Goal: Register for event/course

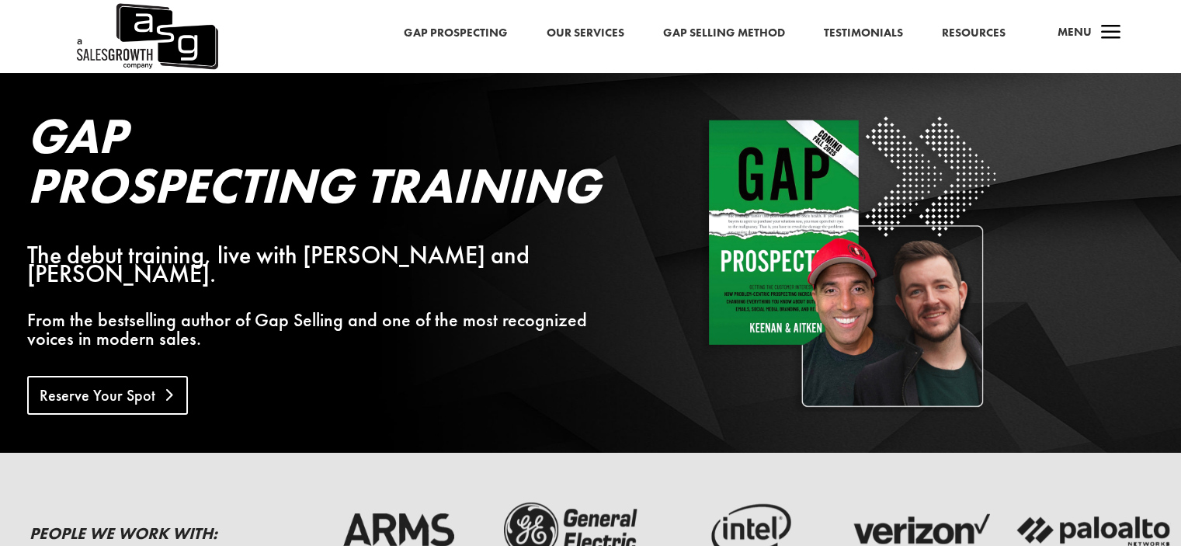
click at [134, 376] on link "Reserve Your Spot" at bounding box center [107, 395] width 161 height 39
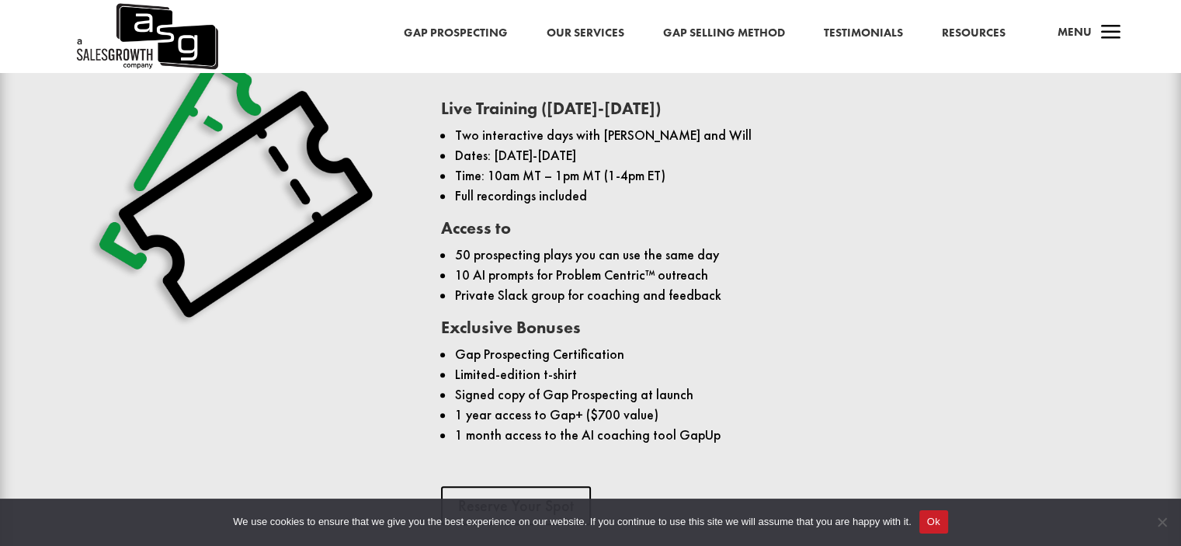
scroll to position [1087, 0]
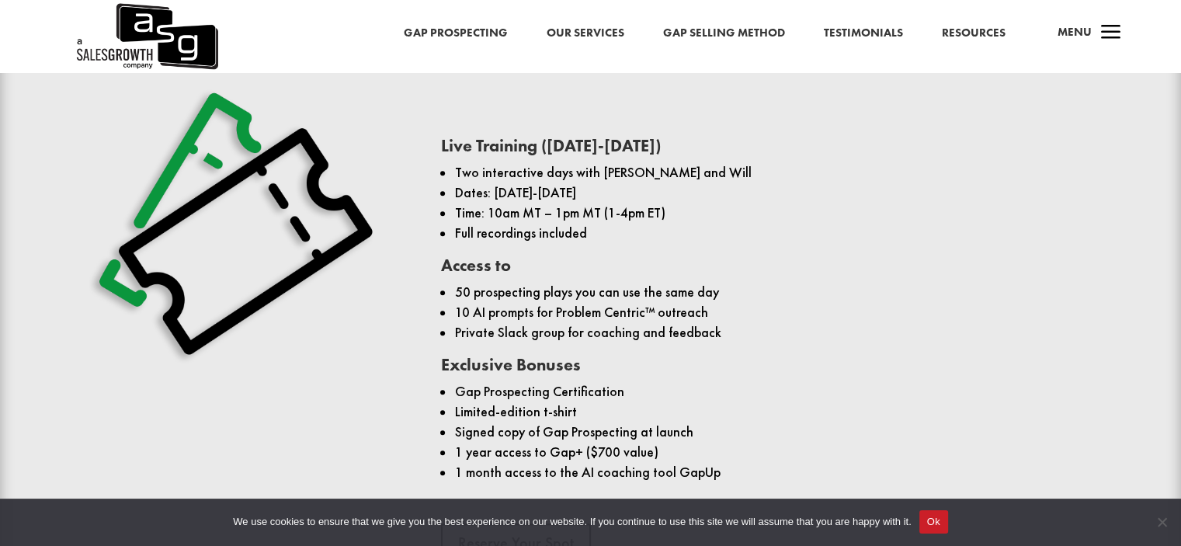
click at [599, 189] on li "Dates: [DATE]-[DATE]" at bounding box center [774, 192] width 640 height 20
click at [578, 207] on li "Time: 10am MT – 1pm MT (1-4pm ET)" at bounding box center [774, 213] width 640 height 20
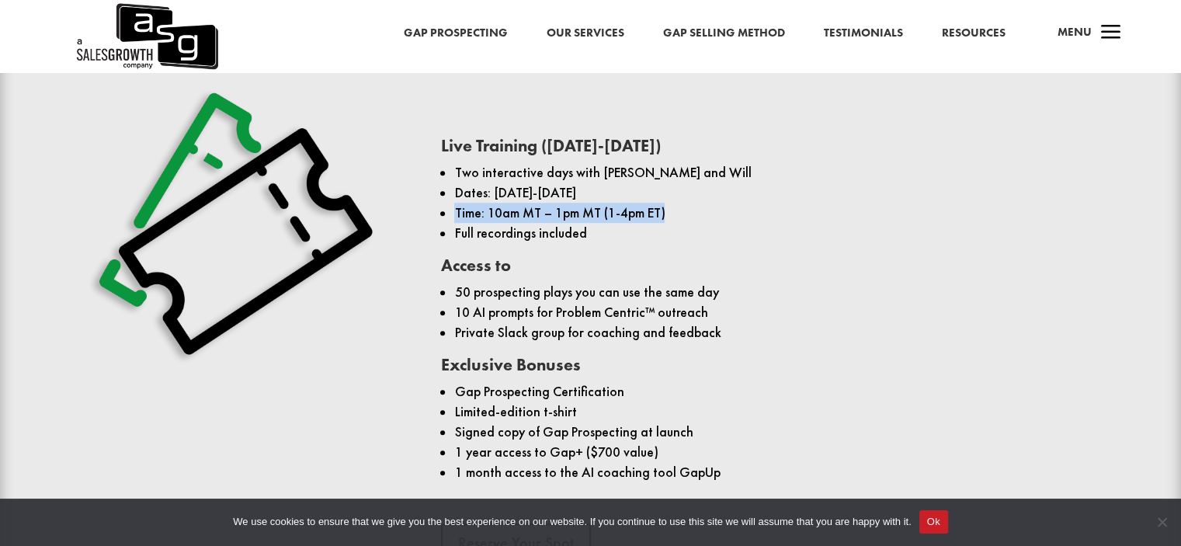
click at [578, 207] on li "Time: 10am MT – 1pm MT (1-4pm ET)" at bounding box center [774, 213] width 640 height 20
click at [573, 228] on span "Full recordings included" at bounding box center [520, 232] width 132 height 17
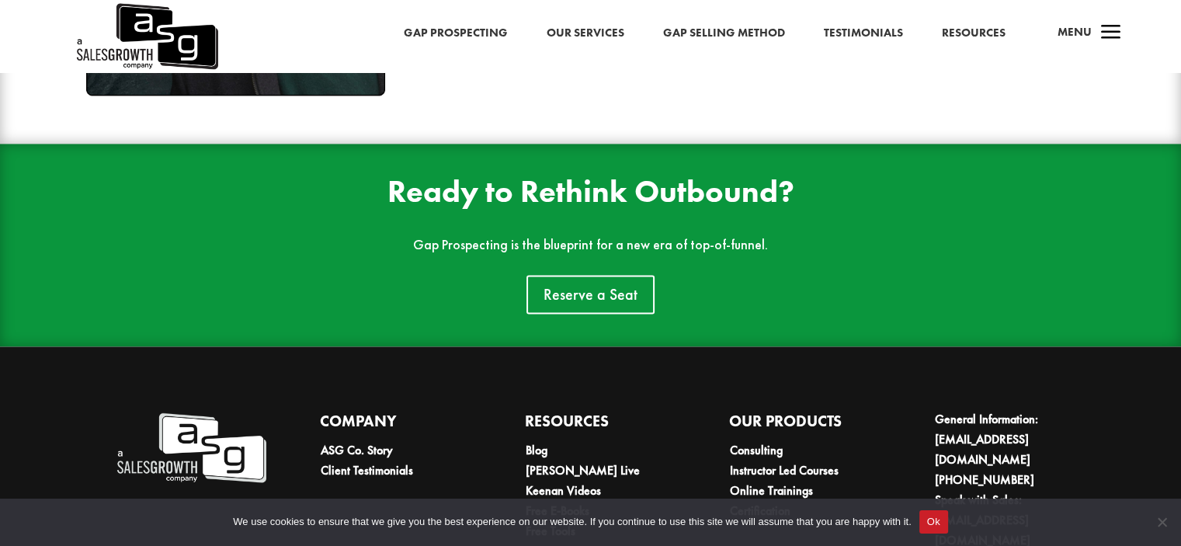
scroll to position [2432, 0]
